Goal: Use online tool/utility: Utilize a website feature to perform a specific function

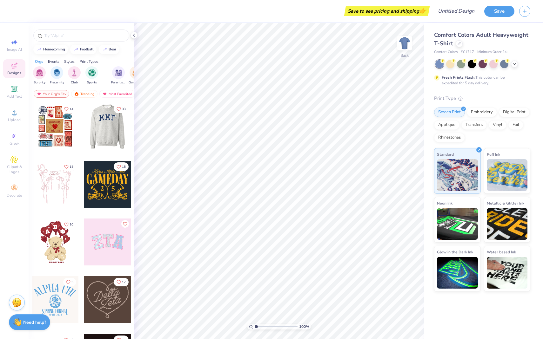
click at [102, 180] on div at bounding box center [107, 184] width 47 height 47
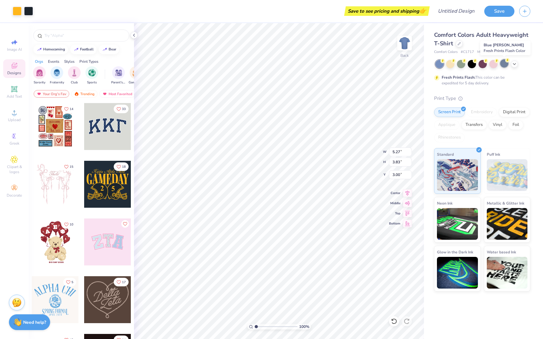
click at [504, 65] on div at bounding box center [504, 63] width 8 height 8
click at [517, 64] on div at bounding box center [514, 63] width 7 height 7
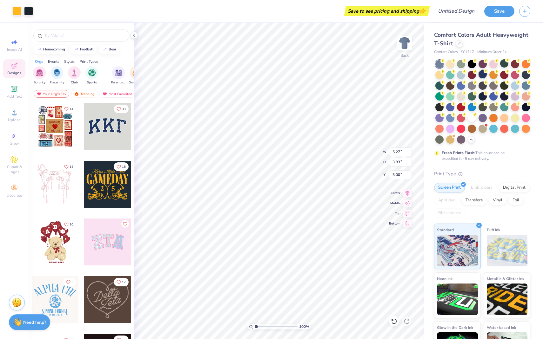
click at [483, 75] on div at bounding box center [482, 74] width 8 height 8
click at [40, 71] on img "filter for Sorority" at bounding box center [39, 72] width 7 height 7
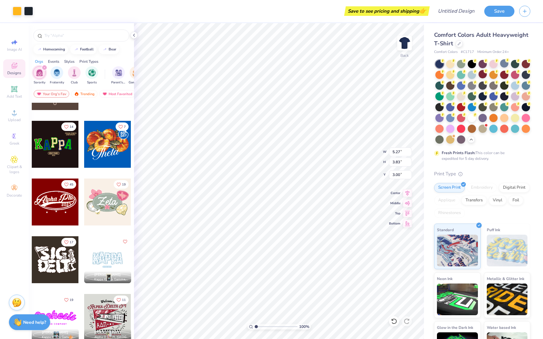
scroll to position [213, 0]
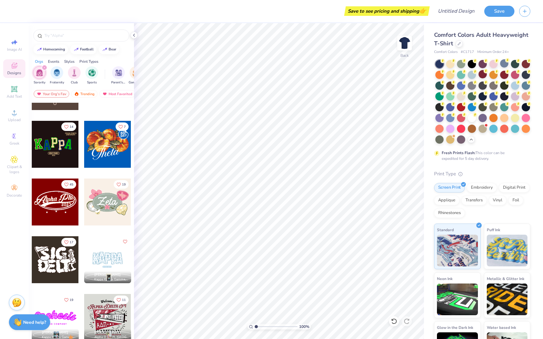
click at [49, 155] on div at bounding box center [55, 144] width 47 height 47
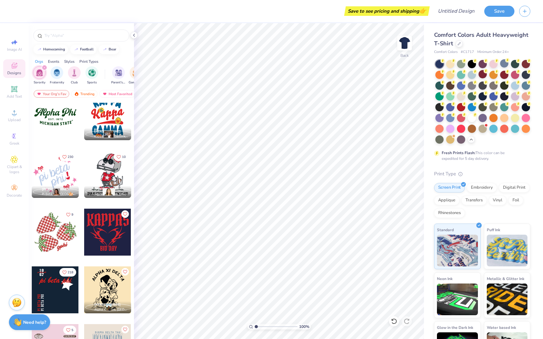
scroll to position [657, 0]
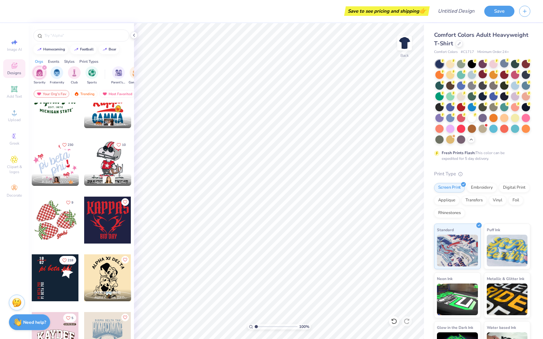
click at [114, 163] on div at bounding box center [107, 162] width 47 height 47
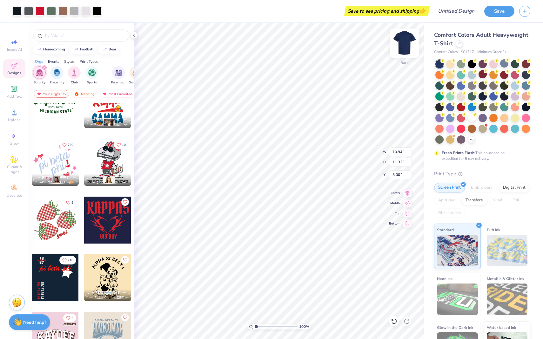
click at [404, 45] on img at bounding box center [404, 42] width 25 height 25
click at [401, 46] on img at bounding box center [404, 42] width 25 height 25
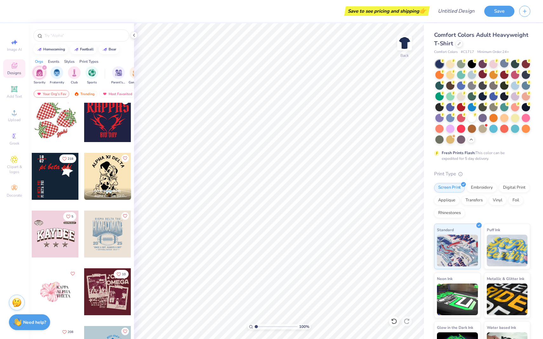
scroll to position [761, 0]
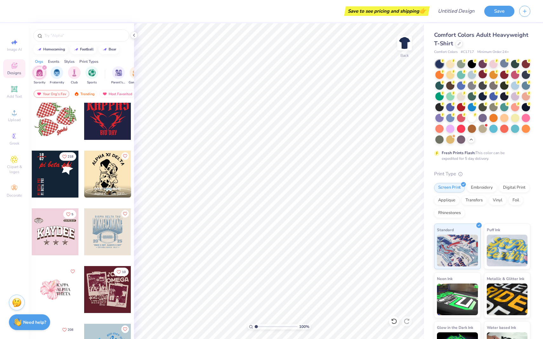
click at [59, 175] on div at bounding box center [55, 174] width 47 height 47
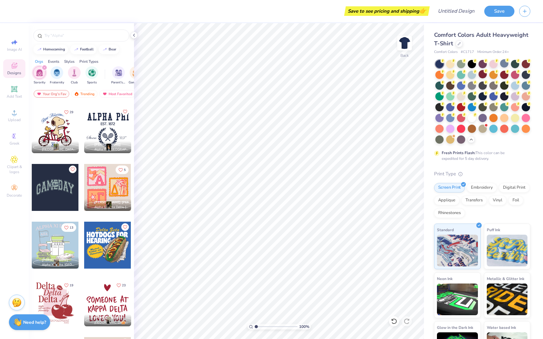
scroll to position [1228, 0]
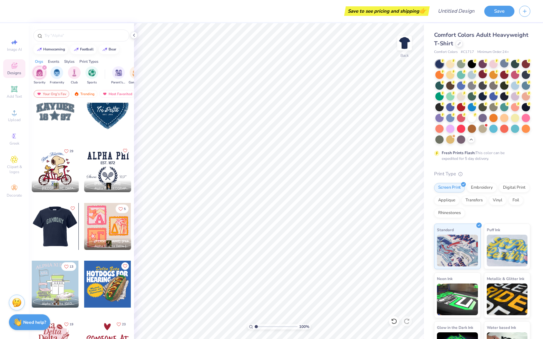
click at [66, 168] on div at bounding box center [55, 168] width 47 height 47
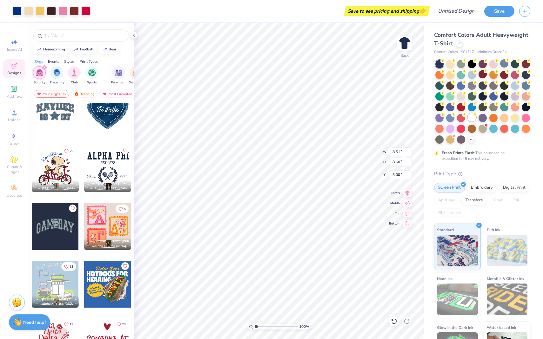
click at [469, 117] on div at bounding box center [471, 117] width 8 height 8
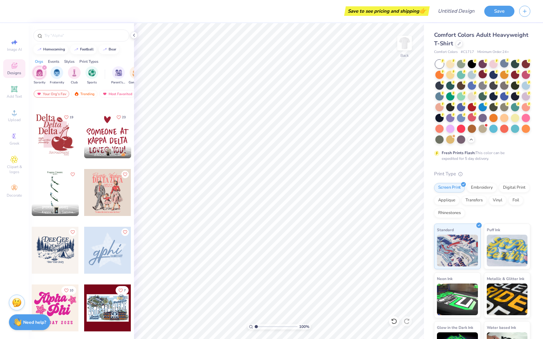
scroll to position [1440, 0]
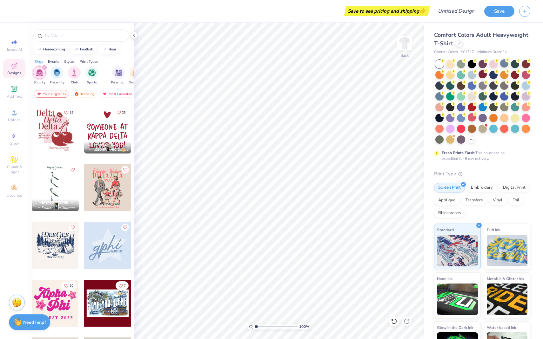
click at [62, 188] on div at bounding box center [55, 187] width 47 height 47
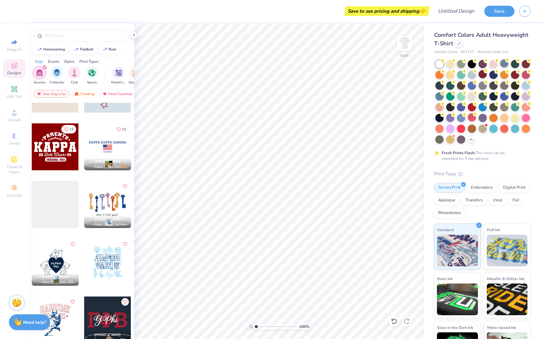
scroll to position [2059, 0]
click at [102, 146] on div at bounding box center [107, 146] width 47 height 47
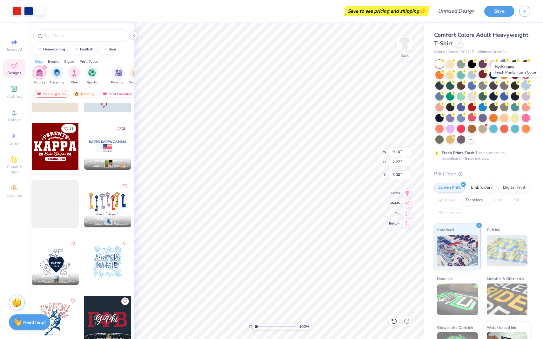
click at [527, 87] on div at bounding box center [525, 85] width 8 height 8
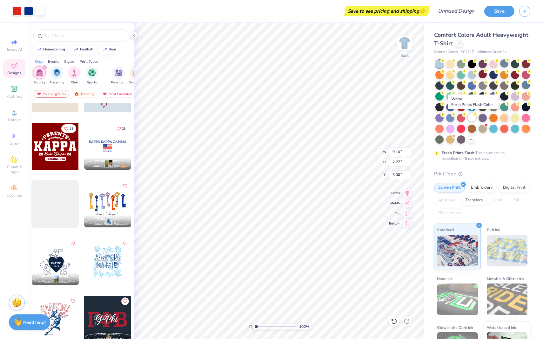
click at [470, 119] on div at bounding box center [471, 117] width 8 height 8
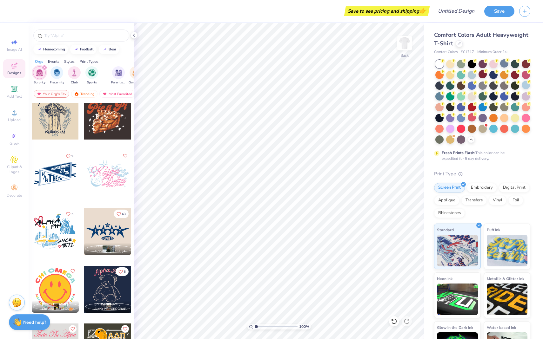
scroll to position [4226, 0]
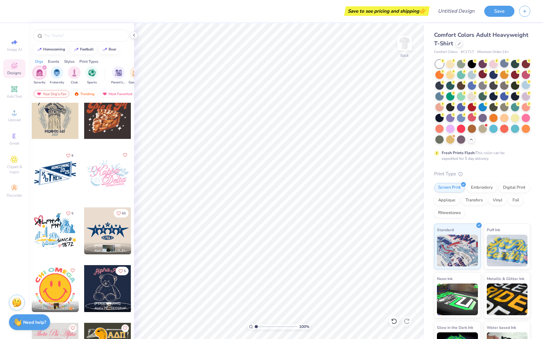
click at [61, 175] on div at bounding box center [55, 173] width 47 height 47
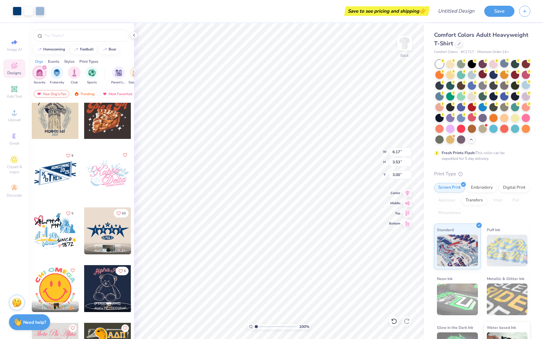
type input "9.67"
type input "5.54"
type input "3.00"
click at [492, 77] on div at bounding box center [493, 74] width 8 height 8
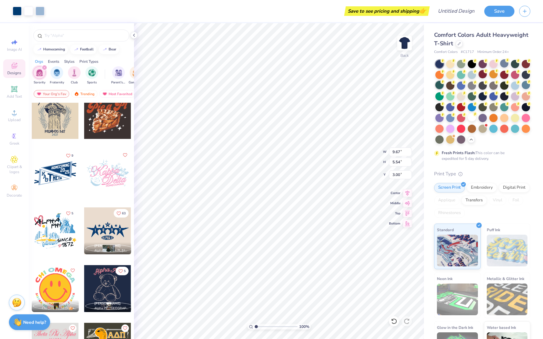
click at [438, 86] on div at bounding box center [439, 85] width 8 height 8
click at [505, 109] on div at bounding box center [504, 106] width 8 height 8
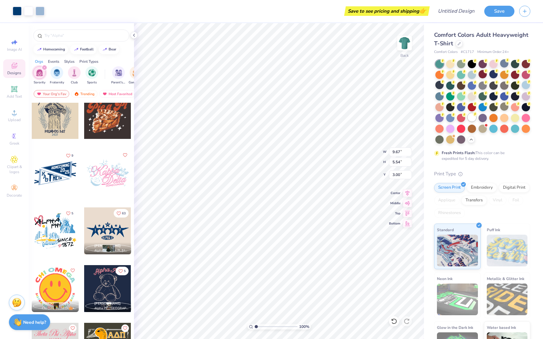
click at [470, 117] on div at bounding box center [471, 117] width 8 height 8
click at [516, 127] on div at bounding box center [515, 128] width 8 height 8
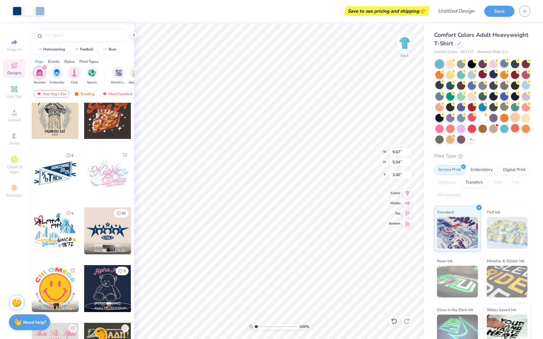
click at [515, 120] on div at bounding box center [515, 117] width 8 height 8
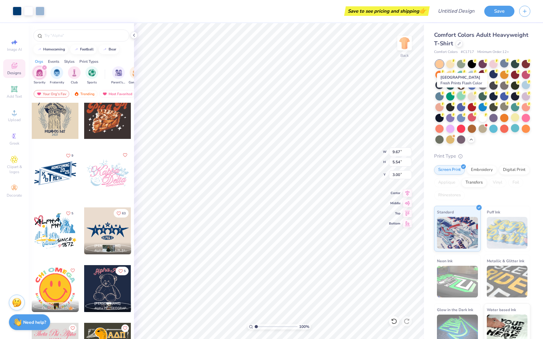
click at [459, 97] on div at bounding box center [461, 96] width 8 height 8
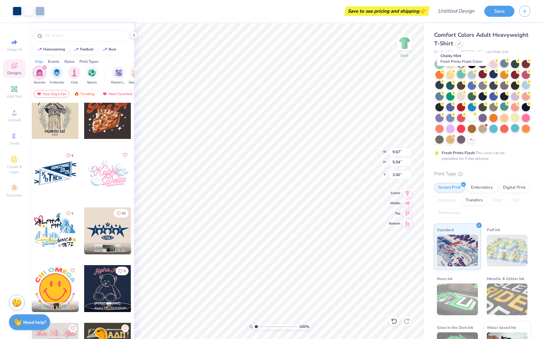
click at [459, 75] on div at bounding box center [461, 74] width 8 height 8
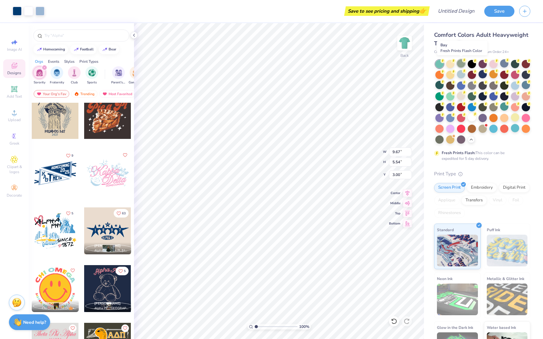
click at [459, 62] on div at bounding box center [461, 63] width 8 height 8
click at [435, 75] on div at bounding box center [439, 74] width 8 height 8
click at [524, 131] on div at bounding box center [525, 128] width 8 height 8
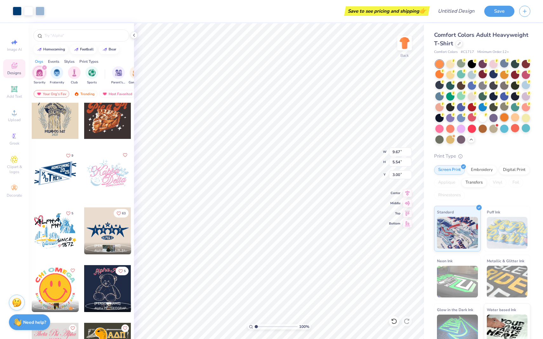
click at [500, 119] on div at bounding box center [504, 117] width 8 height 8
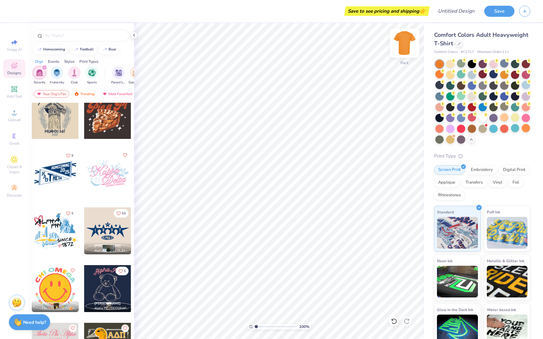
click at [398, 40] on img at bounding box center [404, 42] width 25 height 25
click at [479, 119] on div at bounding box center [482, 117] width 8 height 8
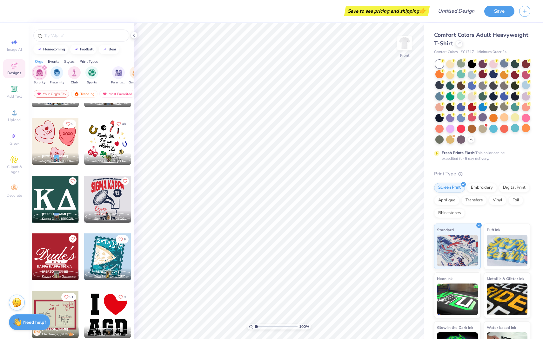
scroll to position [4605, 0]
click at [65, 203] on div at bounding box center [55, 198] width 47 height 47
